Goal: Information Seeking & Learning: Find specific fact

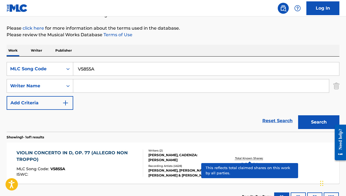
click at [130, 65] on input "V5855A" at bounding box center [206, 68] width 266 height 13
click at [319, 122] on button "Search" at bounding box center [318, 123] width 41 height 14
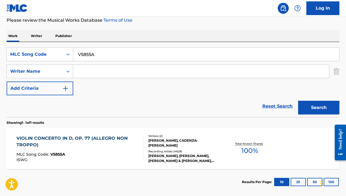
scroll to position [79, 0]
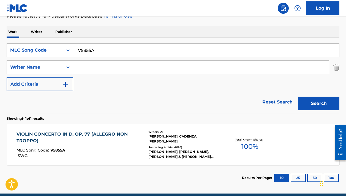
click at [156, 48] on input "V5855A" at bounding box center [206, 50] width 266 height 13
paste input "P01449"
click at [319, 104] on button "Search" at bounding box center [318, 104] width 41 height 14
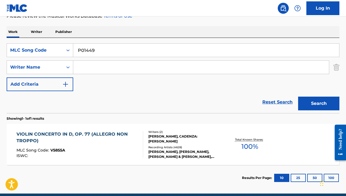
scroll to position [60, 0]
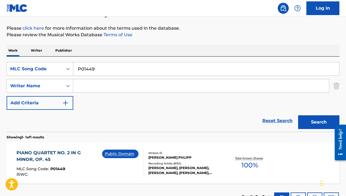
click at [164, 69] on input "P01449" at bounding box center [206, 68] width 266 height 13
click at [163, 69] on input "P01449" at bounding box center [206, 68] width 266 height 13
paste input "N8JYS"
click at [319, 122] on button "Search" at bounding box center [318, 123] width 41 height 14
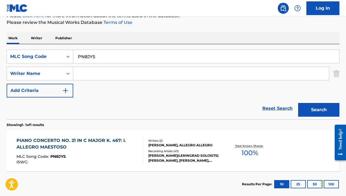
scroll to position [76, 0]
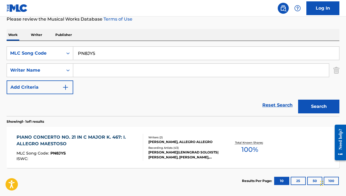
click at [109, 57] on input "PN8JYS" at bounding box center [206, 53] width 266 height 13
paste input "47853"
click at [319, 107] on button "Search" at bounding box center [318, 107] width 41 height 14
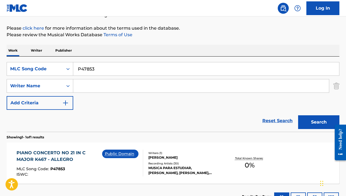
click at [118, 64] on input "P47853" at bounding box center [206, 68] width 266 height 13
paste input "N8JYS"
type input "PN8JYS"
click at [319, 122] on button "Search" at bounding box center [318, 123] width 41 height 14
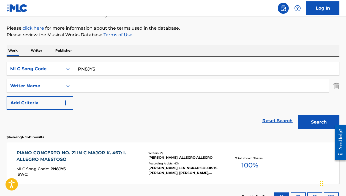
click at [214, 160] on div "[PERSON_NAME], ALLEGRO ALLEGRO" at bounding box center [185, 157] width 74 height 5
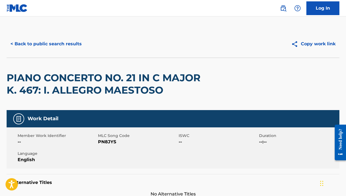
click at [61, 43] on button "< Back to public search results" at bounding box center [46, 44] width 79 height 14
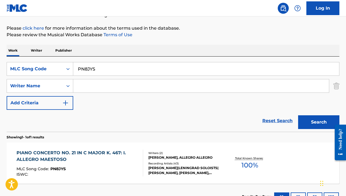
click at [98, 68] on input "PN8JYS" at bounding box center [206, 68] width 266 height 13
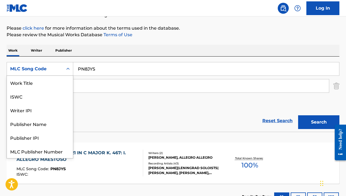
click at [59, 66] on div "MLC Song Code" at bounding box center [35, 69] width 50 height 7
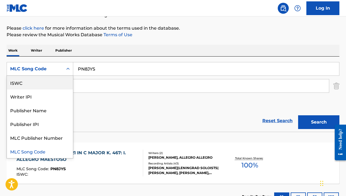
scroll to position [0, 0]
click at [48, 83] on div "Work Title" at bounding box center [40, 83] width 66 height 14
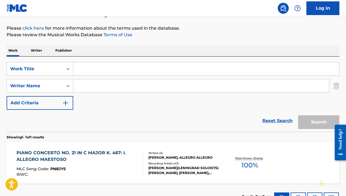
click at [95, 74] on input "Search Form" at bounding box center [206, 68] width 266 height 13
paste input "SYMPHONIC DANCES, OP. 45"
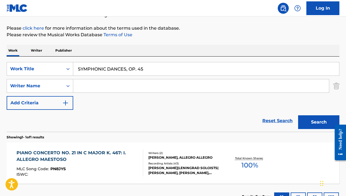
type input "SYMPHONIC DANCES, OP. 45"
click at [319, 122] on button "Search" at bounding box center [318, 123] width 41 height 14
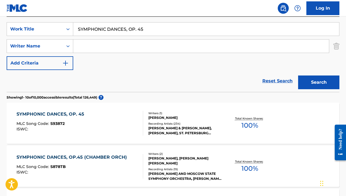
scroll to position [126, 0]
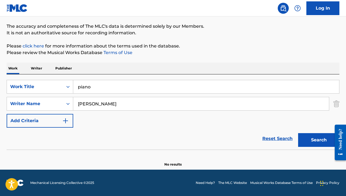
click at [86, 85] on input "piano" at bounding box center [206, 86] width 266 height 13
click at [60, 86] on div "Work Title" at bounding box center [35, 87] width 56 height 10
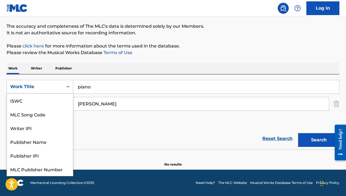
scroll to position [14, 0]
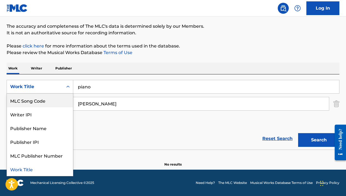
click at [45, 97] on div "MLC Song Code" at bounding box center [40, 101] width 66 height 14
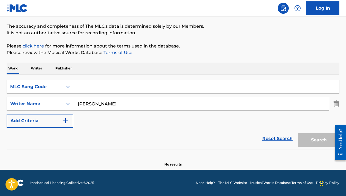
click at [90, 87] on input "Search Form" at bounding box center [206, 86] width 266 height 13
paste input "P47853"
type input "P47853"
click at [86, 102] on input "JONG SOO WI" at bounding box center [201, 103] width 256 height 13
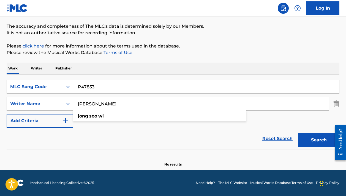
click at [86, 102] on input "JONG SOO WI" at bounding box center [201, 103] width 256 height 13
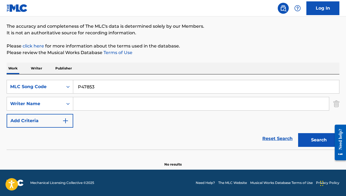
click at [319, 140] on button "Search" at bounding box center [318, 140] width 41 height 14
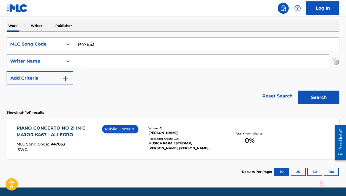
scroll to position [92, 0]
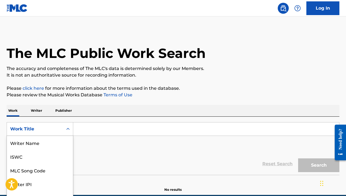
click at [58, 130] on div "Work Title selected, 8 of 8. 8 results available. Use Up and Down to choose opt…" at bounding box center [40, 129] width 67 height 14
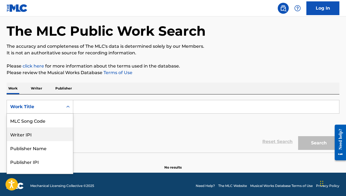
scroll to position [23, 0]
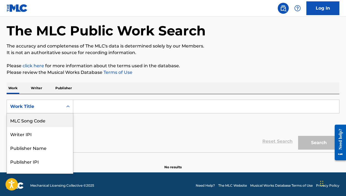
click at [44, 118] on div "MLC Song Code" at bounding box center [40, 121] width 66 height 14
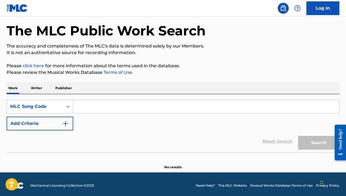
click at [94, 106] on input "Search Form" at bounding box center [206, 106] width 266 height 13
paste input "P39411"
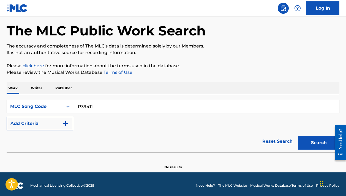
click at [319, 143] on button "Search" at bounding box center [318, 143] width 41 height 14
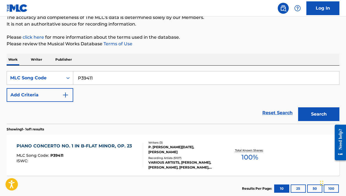
scroll to position [53, 0]
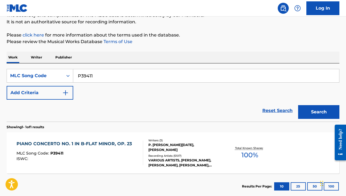
click at [126, 77] on input "P39411" at bounding box center [206, 75] width 266 height 13
paste input "O1145Z"
click at [319, 112] on button "Search" at bounding box center [318, 112] width 41 height 14
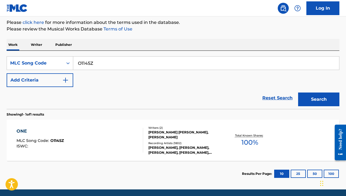
scroll to position [66, 0]
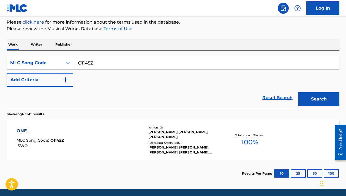
click at [130, 62] on input "O1145Z" at bounding box center [206, 62] width 266 height 13
paste input "PN8JYT"
click at [319, 99] on button "Search" at bounding box center [318, 99] width 41 height 14
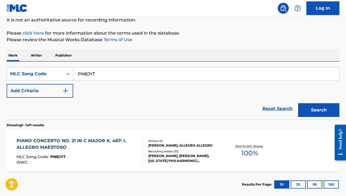
scroll to position [59, 0]
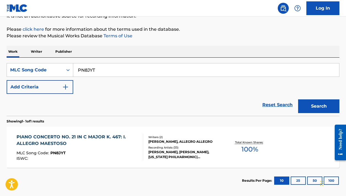
click at [105, 72] on input "PN8JYT" at bounding box center [206, 70] width 266 height 13
click at [105, 71] on input "PN8JYT" at bounding box center [206, 70] width 266 height 13
paste input "S93872"
type input "S93872"
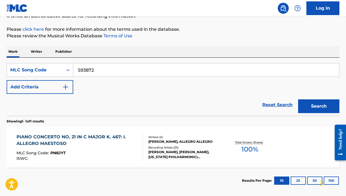
click at [319, 106] on button "Search" at bounding box center [318, 107] width 41 height 14
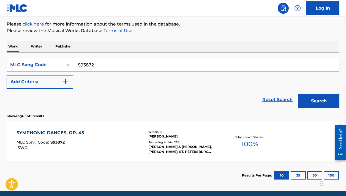
scroll to position [64, 0]
click at [145, 137] on div "Writers ( 1 ) RACHMANINOV Recording Artists ( 234 ) DANIIL TRIFONOV & SERGEI BA…" at bounding box center [182, 142] width 79 height 24
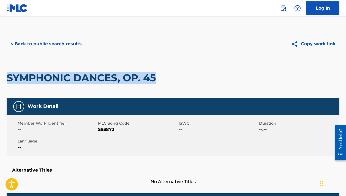
drag, startPoint x: 8, startPoint y: 78, endPoint x: 195, endPoint y: 78, distance: 186.6
click at [194, 78] on div "SYMPHONIC DANCES, OP. 45" at bounding box center [173, 78] width 333 height 40
